Goal: Check status: Check status

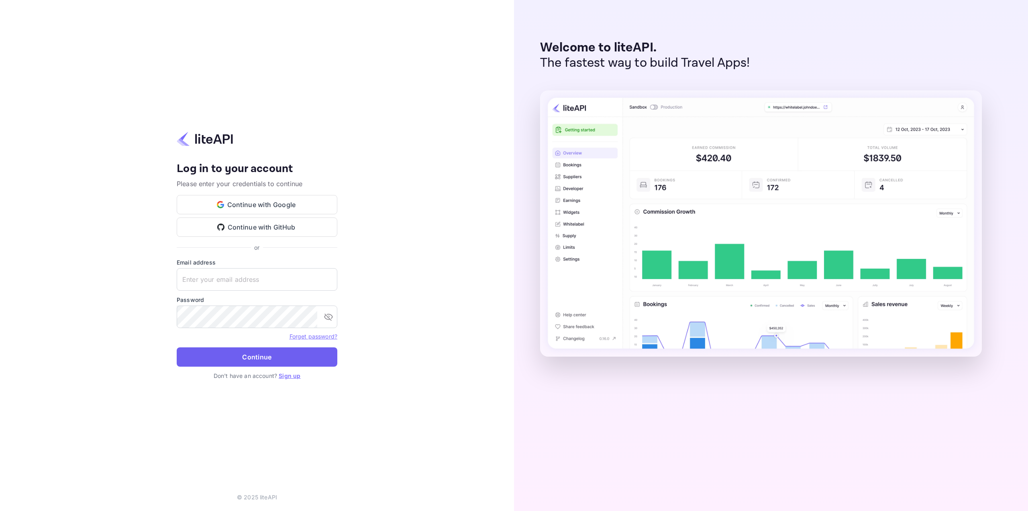
type input "nuiteedirectcug@hotelogical.com"
click at [292, 358] on button "Continue" at bounding box center [257, 356] width 161 height 19
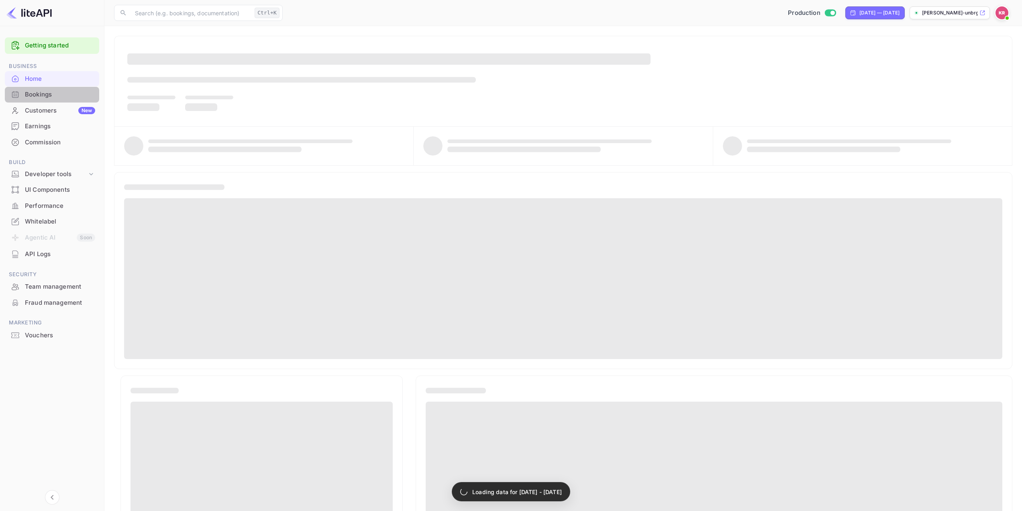
click at [39, 96] on div "Bookings" at bounding box center [60, 94] width 70 height 9
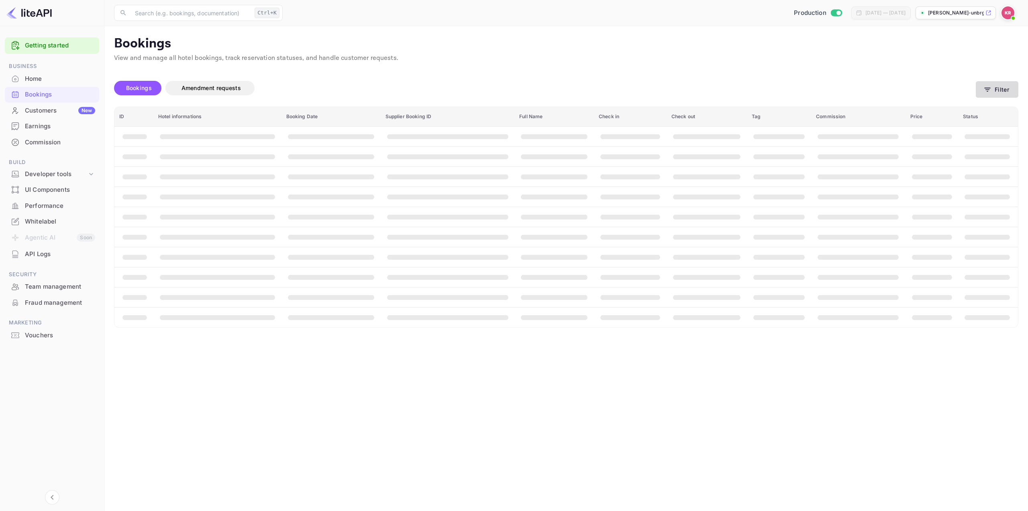
click at [993, 89] on button "Filter" at bounding box center [997, 89] width 43 height 16
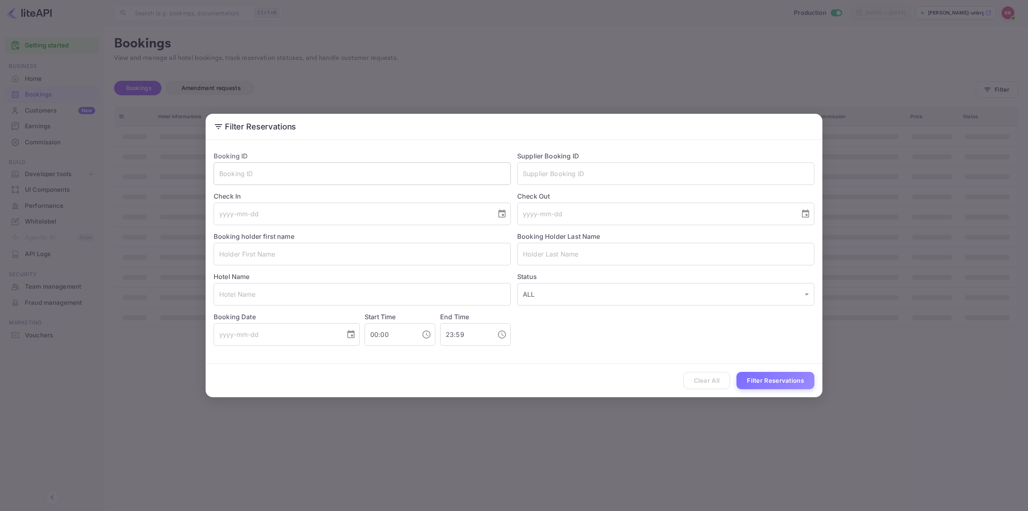
click at [251, 174] on input "text" at bounding box center [362, 173] width 297 height 22
paste input "hOwrZfYK2"
click at [219, 174] on input "hOwrZfYK2" at bounding box center [362, 173] width 297 height 22
click at [310, 172] on input "hOwrZfYK2" at bounding box center [362, 173] width 297 height 22
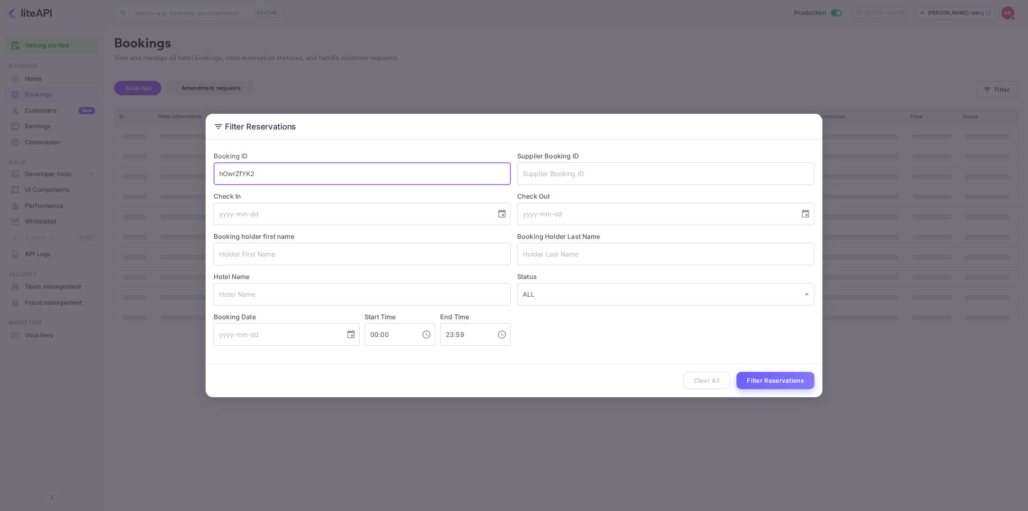
type input "hOwrZfYK2"
click at [772, 379] on button "Filter Reservations" at bounding box center [776, 380] width 78 height 17
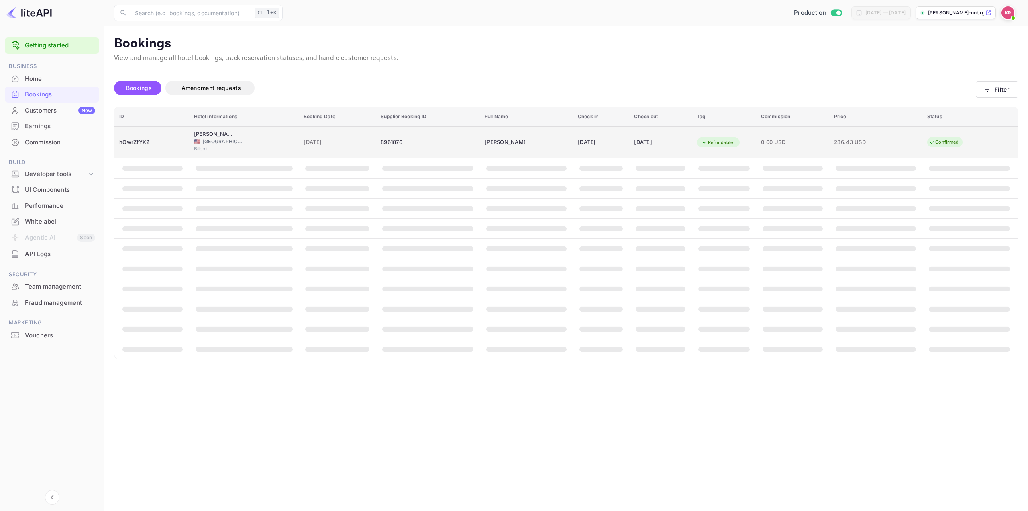
click at [585, 140] on div "[DATE]" at bounding box center [601, 142] width 47 height 13
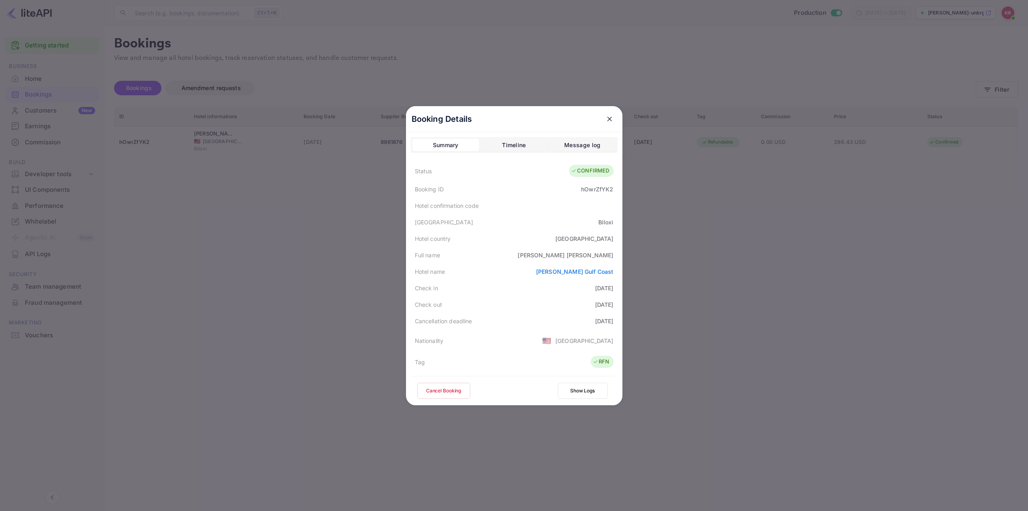
click at [606, 121] on icon "close" at bounding box center [610, 119] width 8 height 8
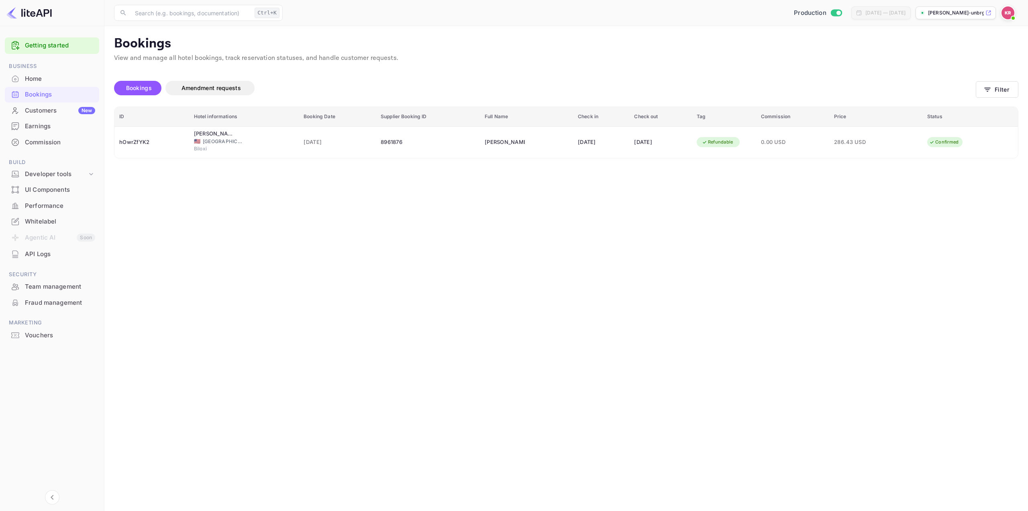
click at [600, 287] on main "Bookings View and manage all hotel bookings, track reservation statuses, and ha…" at bounding box center [566, 268] width 924 height 484
